Goal: Task Accomplishment & Management: Use online tool/utility

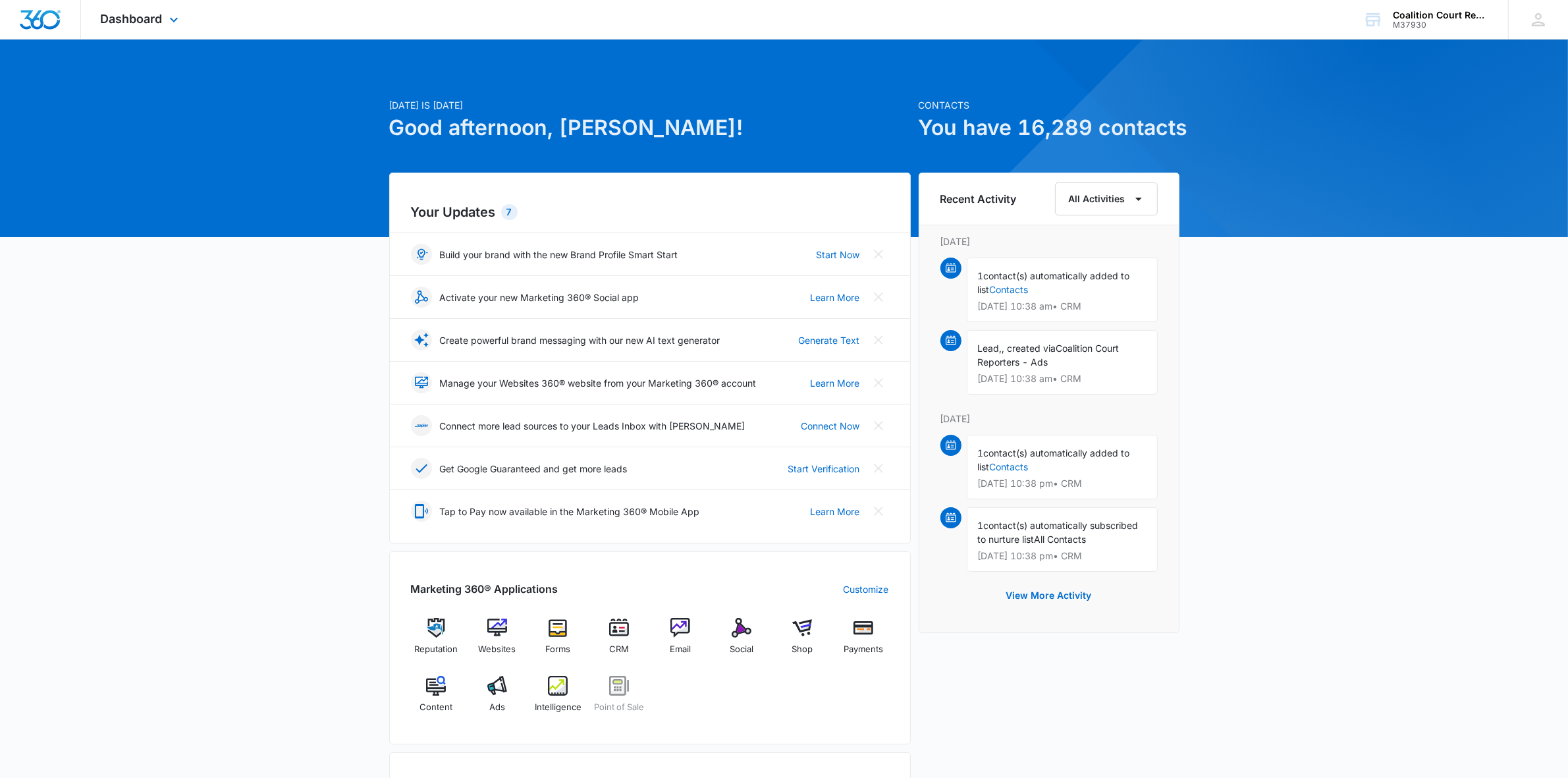
click at [149, 31] on div "Dashboard Apps Reputation Websites Forms CRM Email Social Shop Payments POS Con…" at bounding box center [141, 20] width 121 height 39
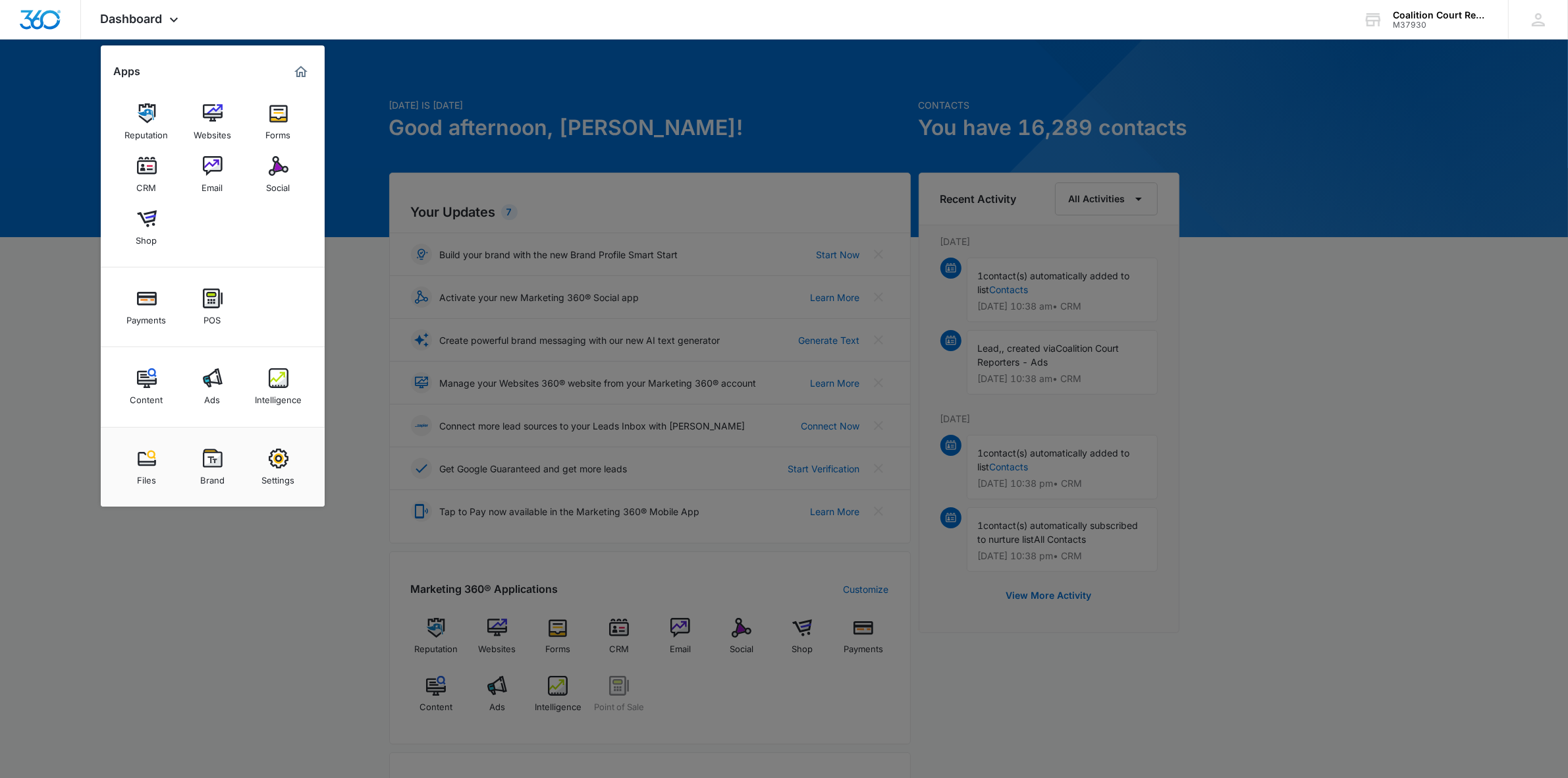
click at [204, 181] on div "Email" at bounding box center [212, 184] width 21 height 17
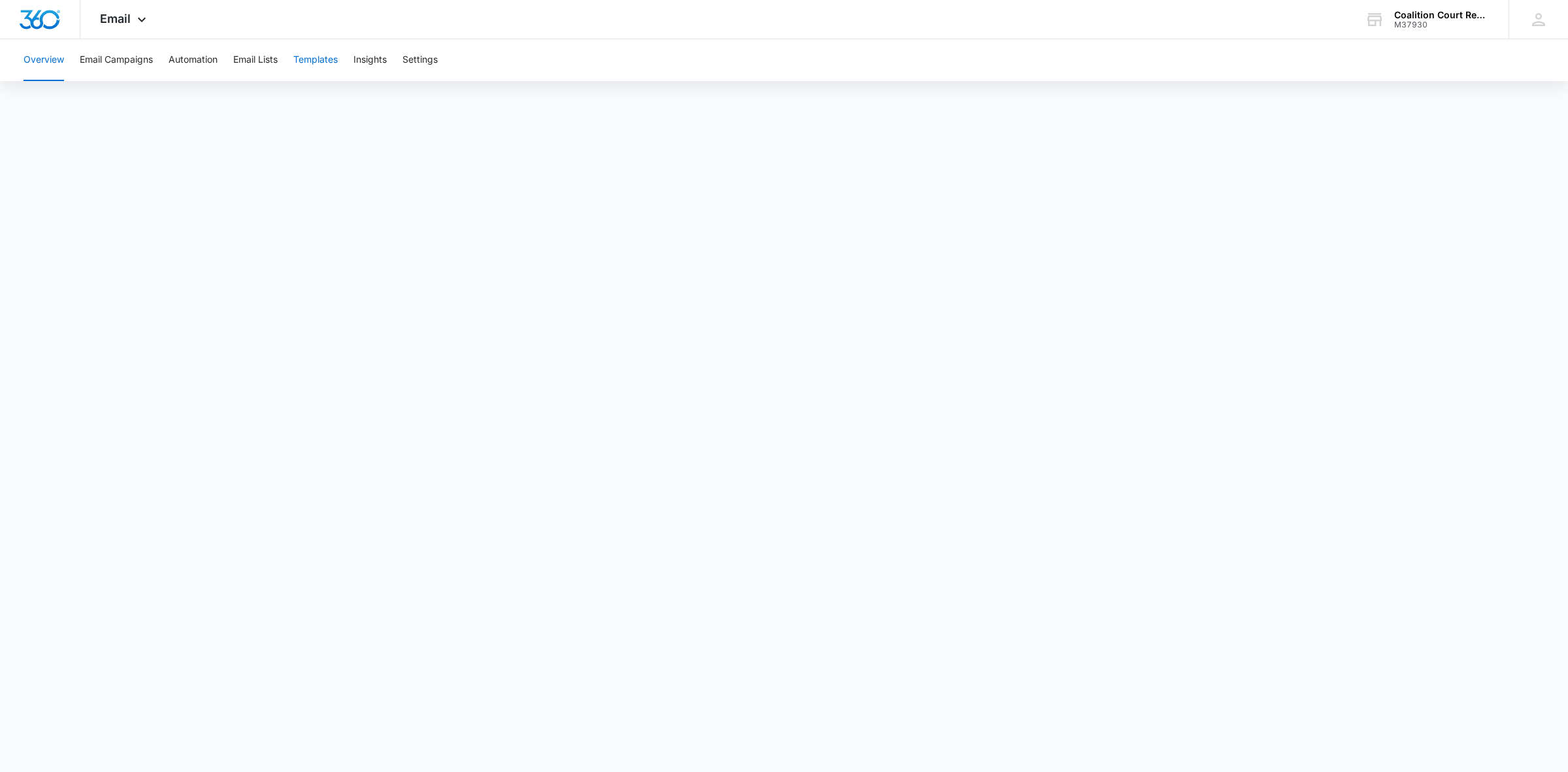
click at [324, 59] on button "Templates" at bounding box center [316, 59] width 44 height 41
